Goal: Transaction & Acquisition: Book appointment/travel/reservation

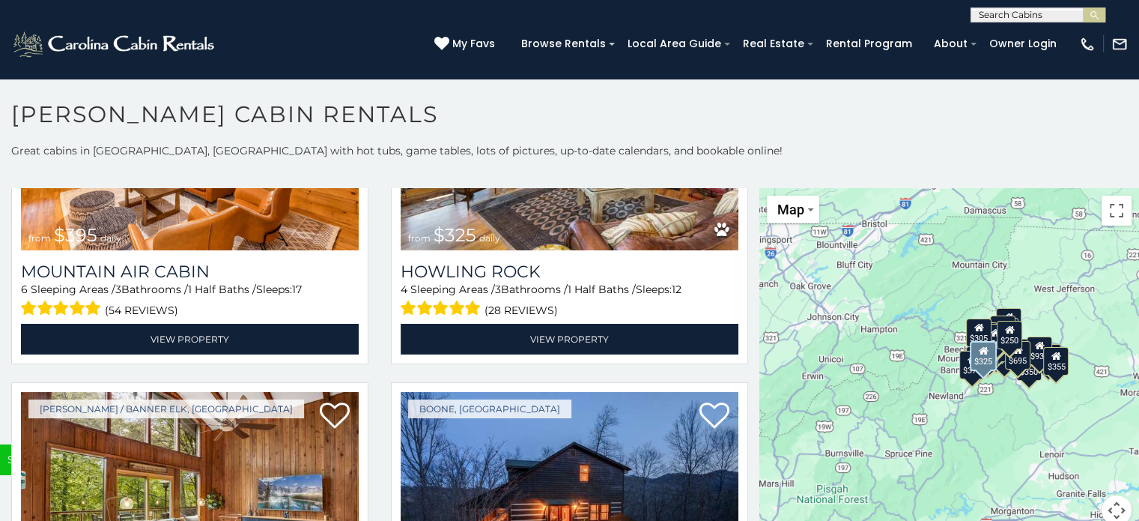
scroll to position [4996, 0]
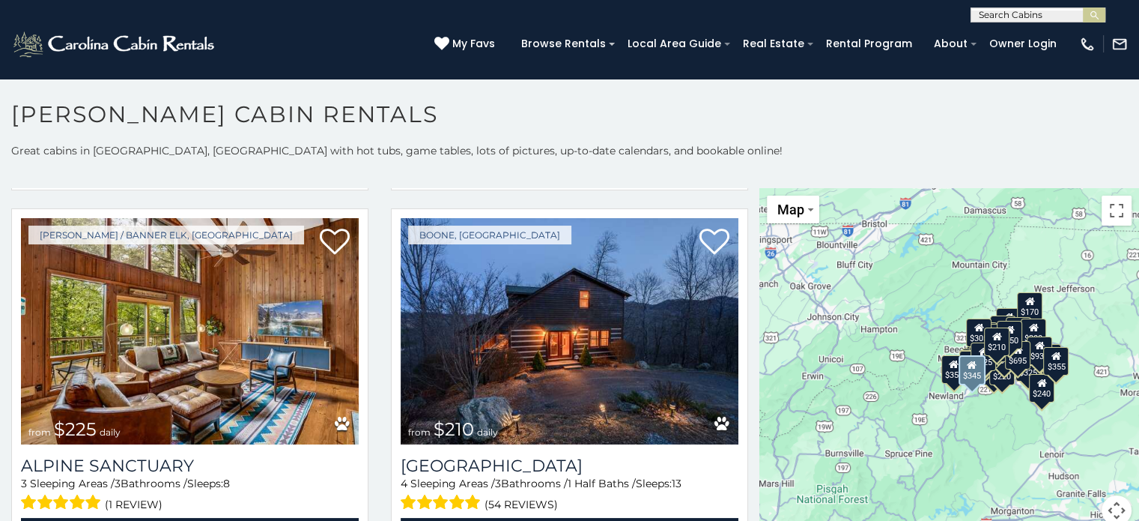
scroll to position [5152, 0]
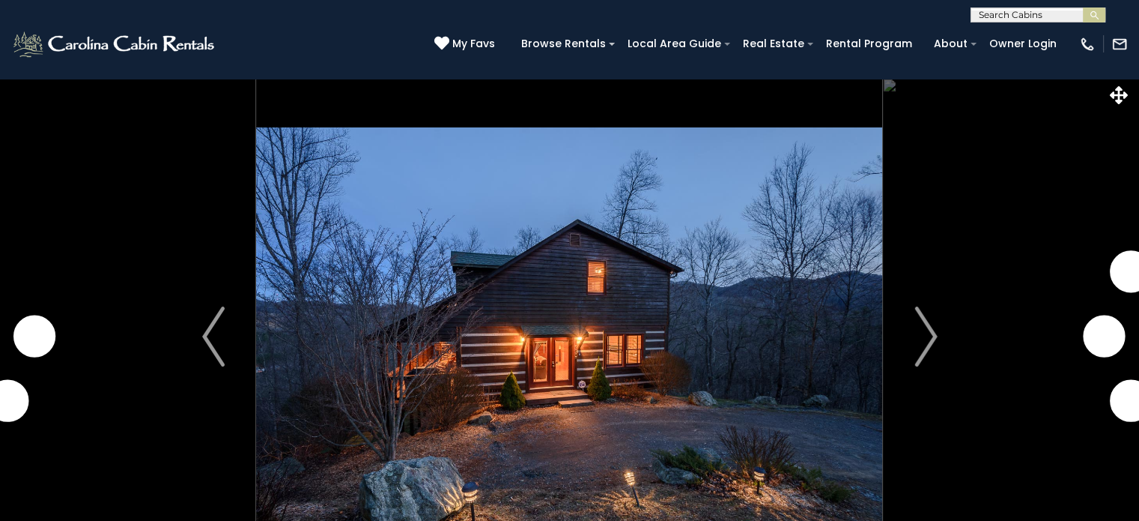
click at [928, 347] on img "Next" at bounding box center [926, 336] width 22 height 60
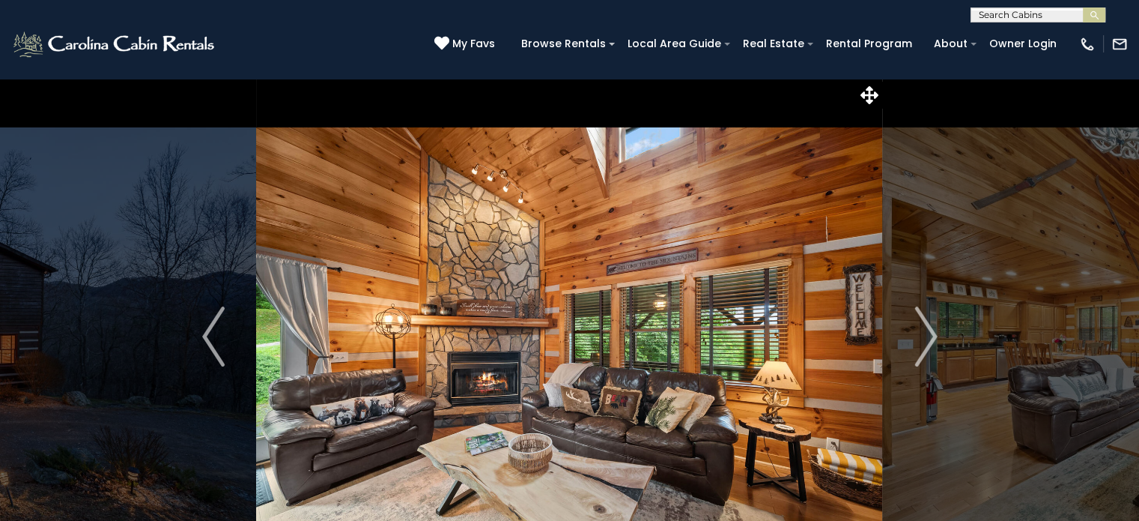
click at [928, 347] on img "Next" at bounding box center [926, 336] width 22 height 60
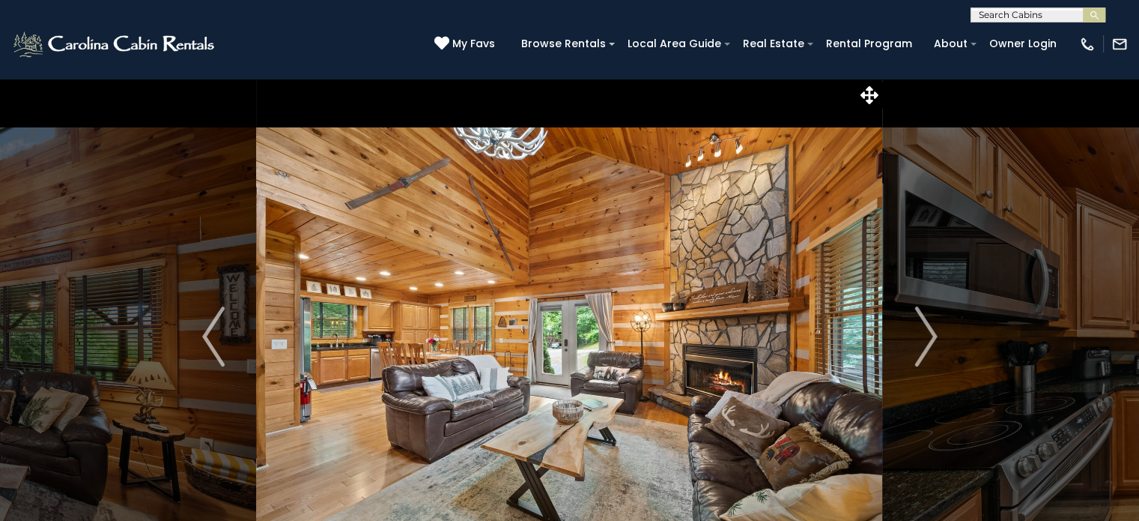
click at [928, 347] on img "Next" at bounding box center [926, 336] width 22 height 60
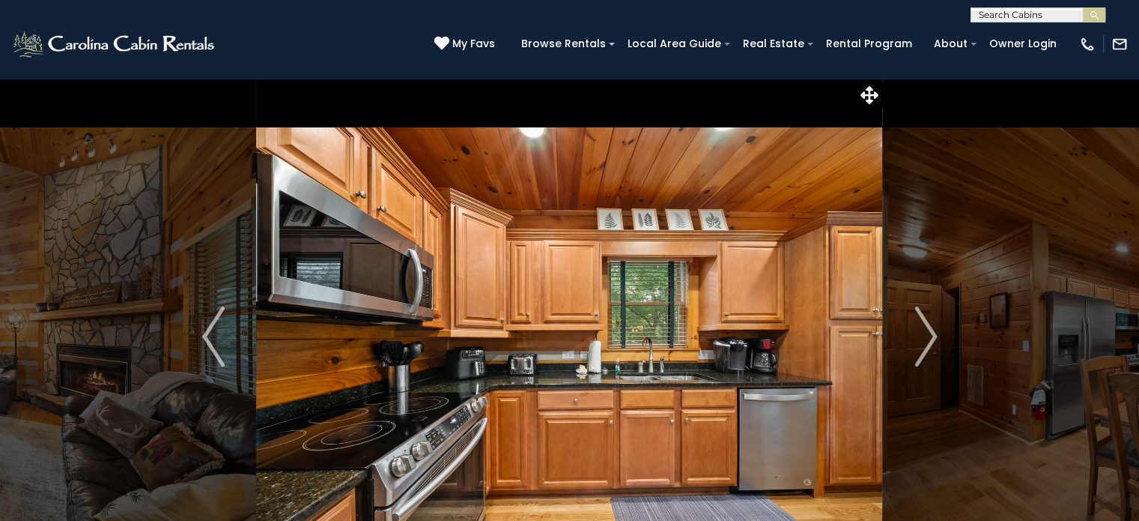
click at [928, 347] on img "Next" at bounding box center [926, 336] width 22 height 60
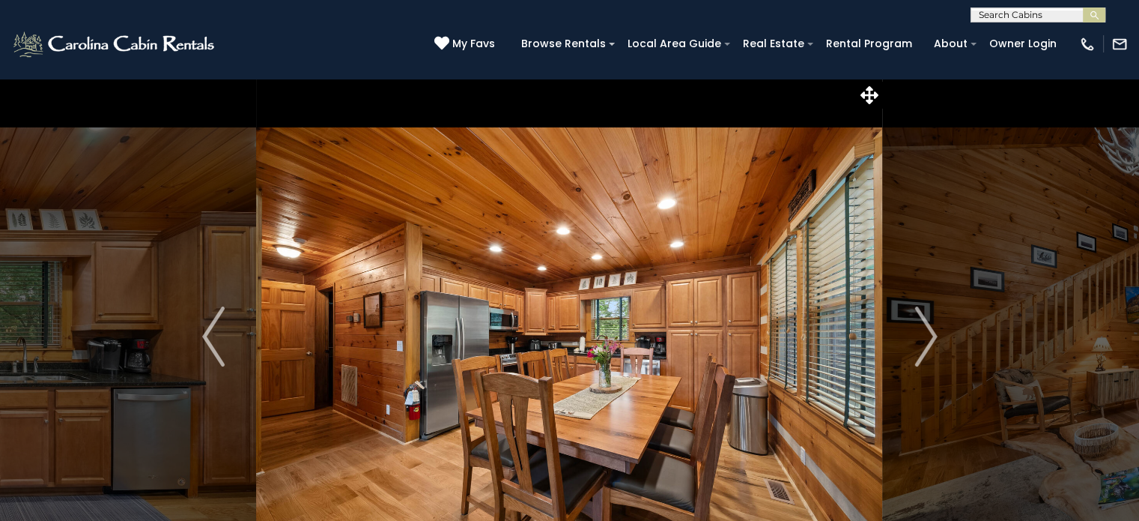
click at [928, 347] on img "Next" at bounding box center [926, 336] width 22 height 60
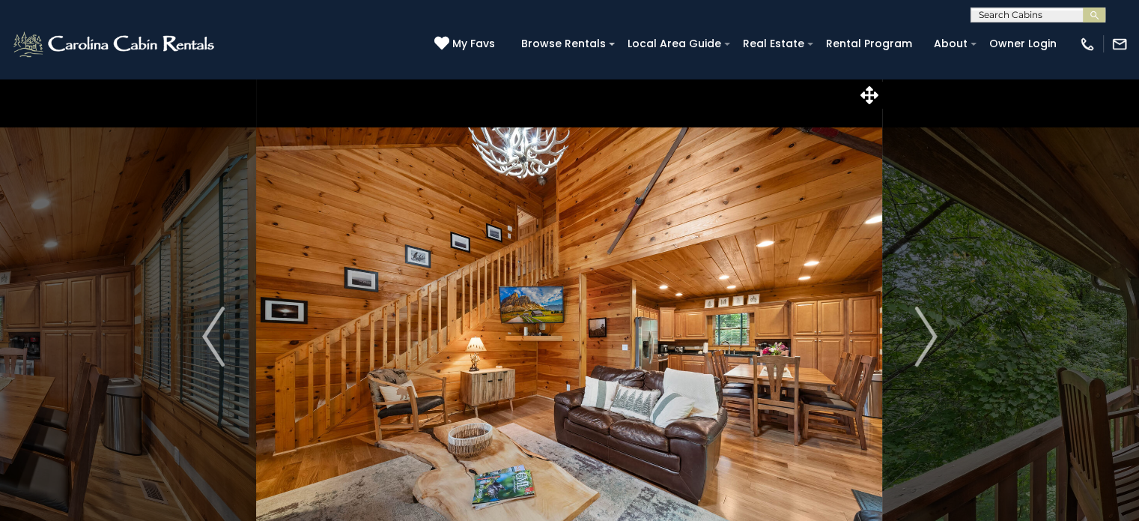
click at [928, 347] on img "Next" at bounding box center [926, 336] width 22 height 60
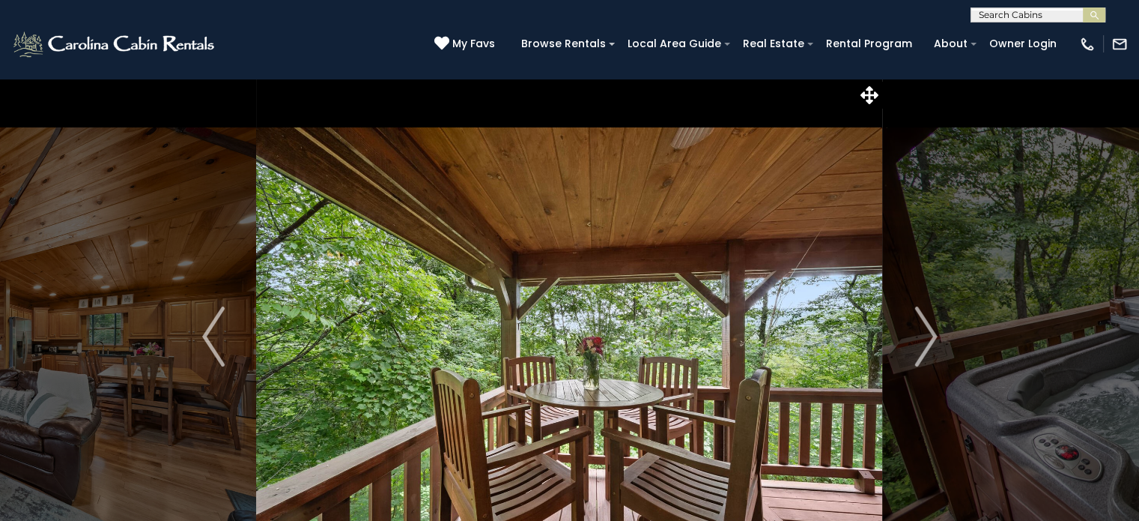
click at [928, 347] on img "Next" at bounding box center [926, 336] width 22 height 60
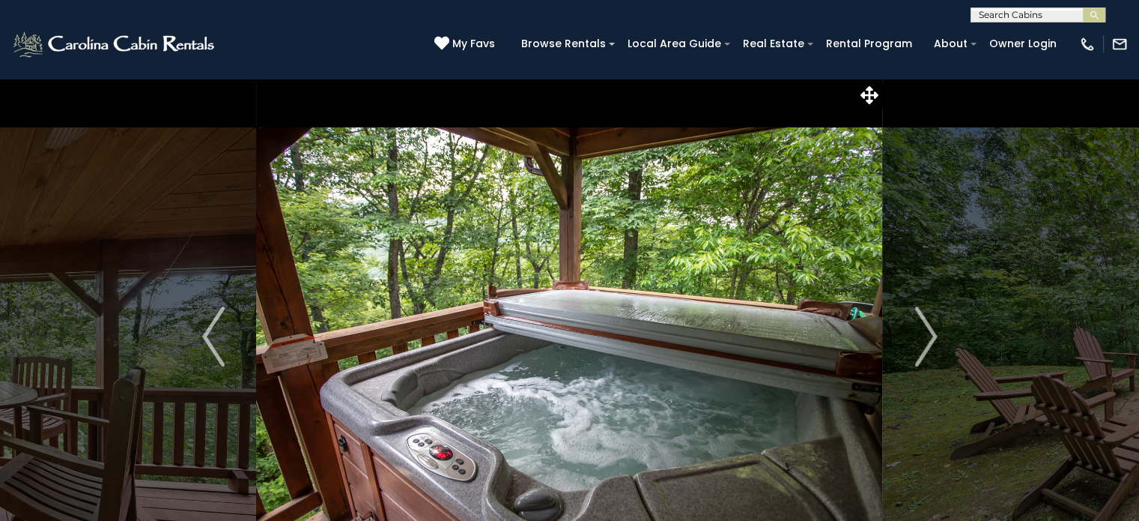
click at [928, 347] on img "Next" at bounding box center [926, 336] width 22 height 60
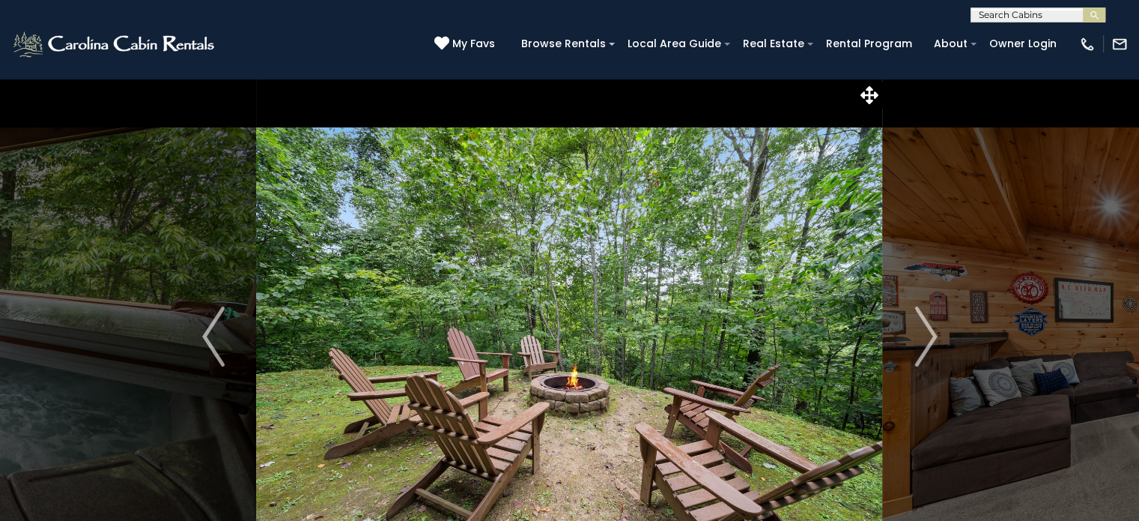
click at [928, 347] on img "Next" at bounding box center [926, 336] width 22 height 60
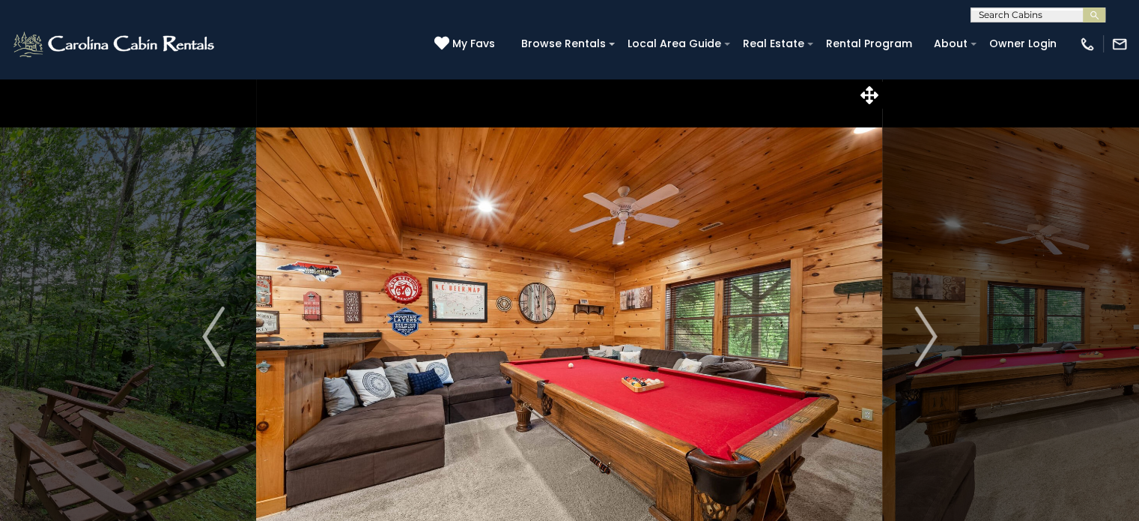
click at [928, 347] on img "Next" at bounding box center [926, 336] width 22 height 60
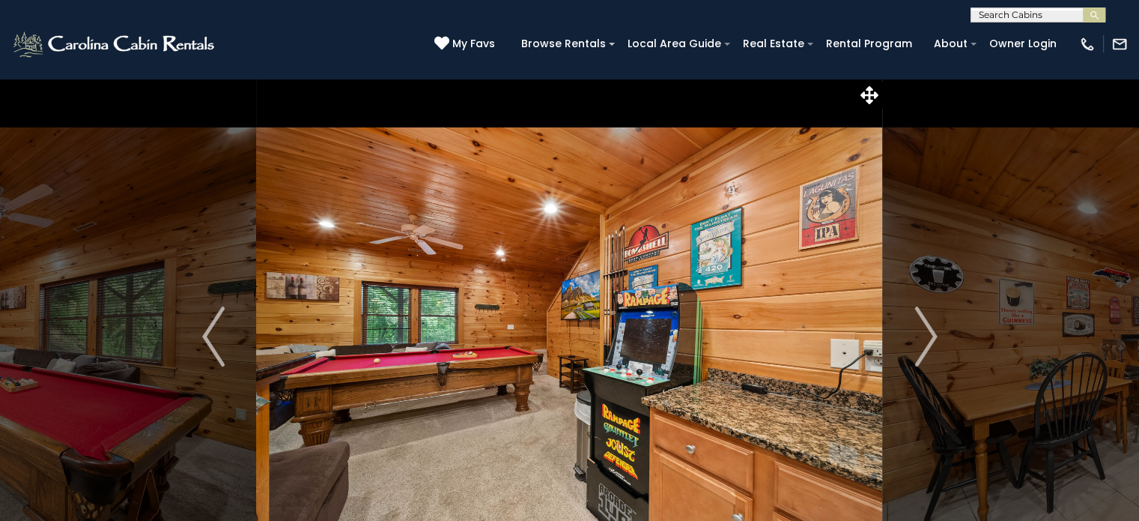
click at [928, 347] on img "Next" at bounding box center [926, 336] width 22 height 60
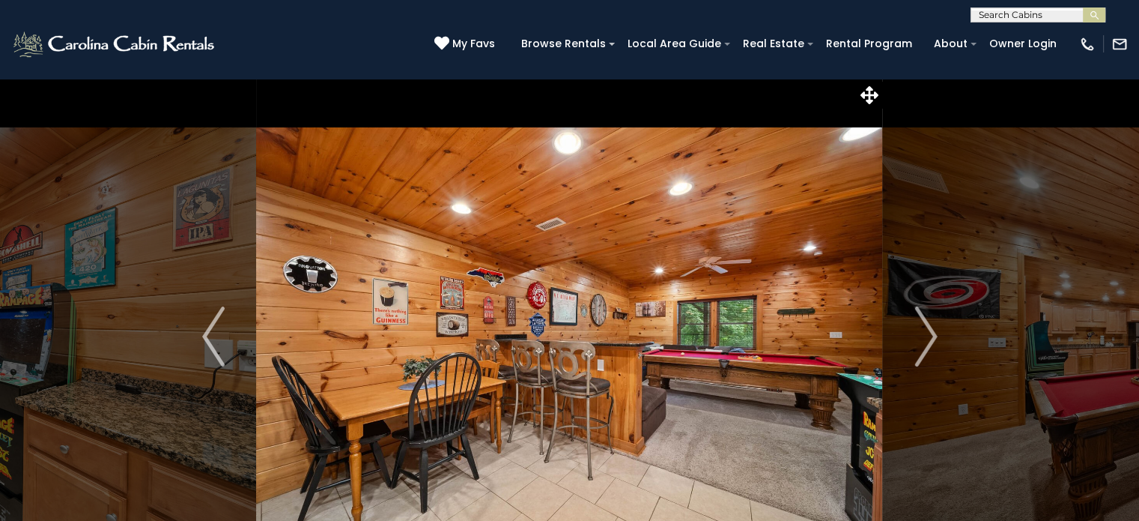
click at [928, 347] on img "Next" at bounding box center [926, 336] width 22 height 60
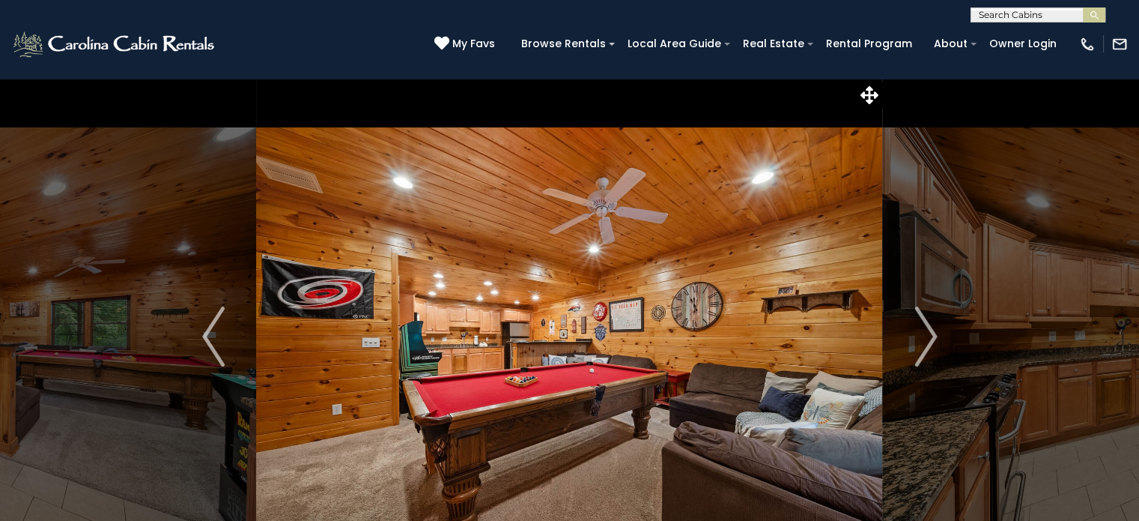
click at [928, 347] on img "Next" at bounding box center [926, 336] width 22 height 60
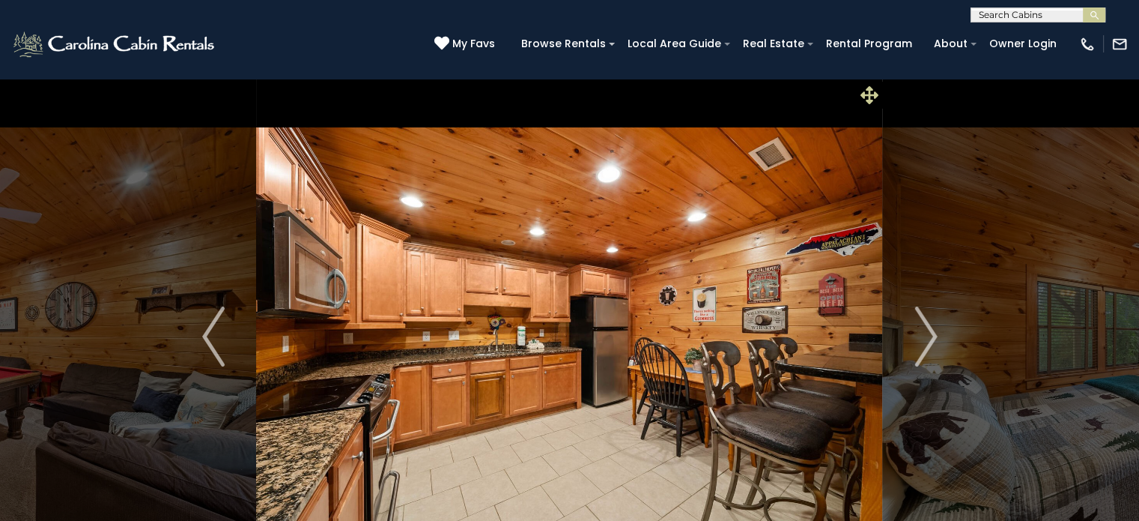
click at [876, 99] on icon at bounding box center [870, 95] width 18 height 18
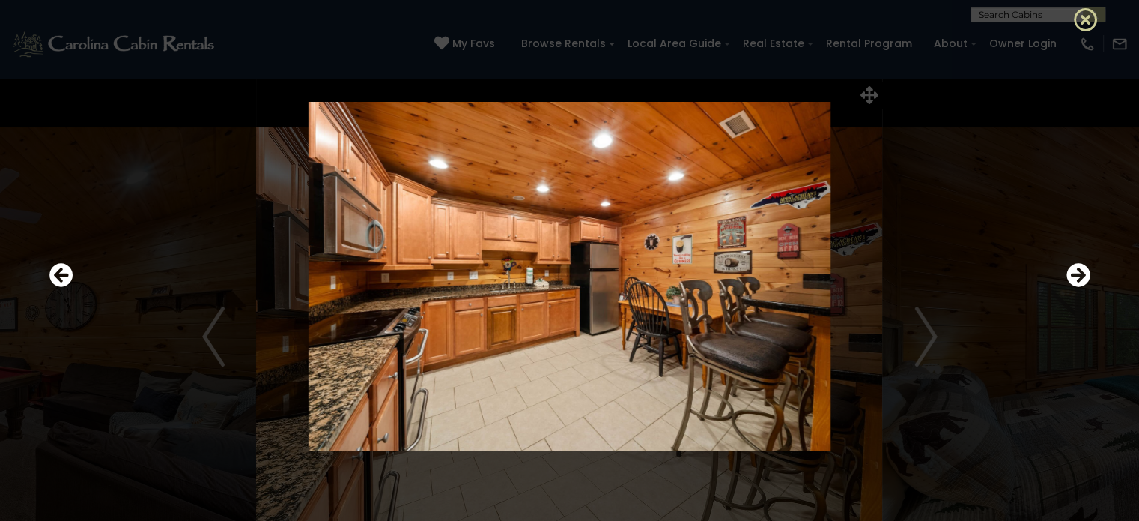
click at [1089, 20] on icon at bounding box center [1086, 19] width 24 height 24
